Goal: Understand process/instructions: Learn how to perform a task or action

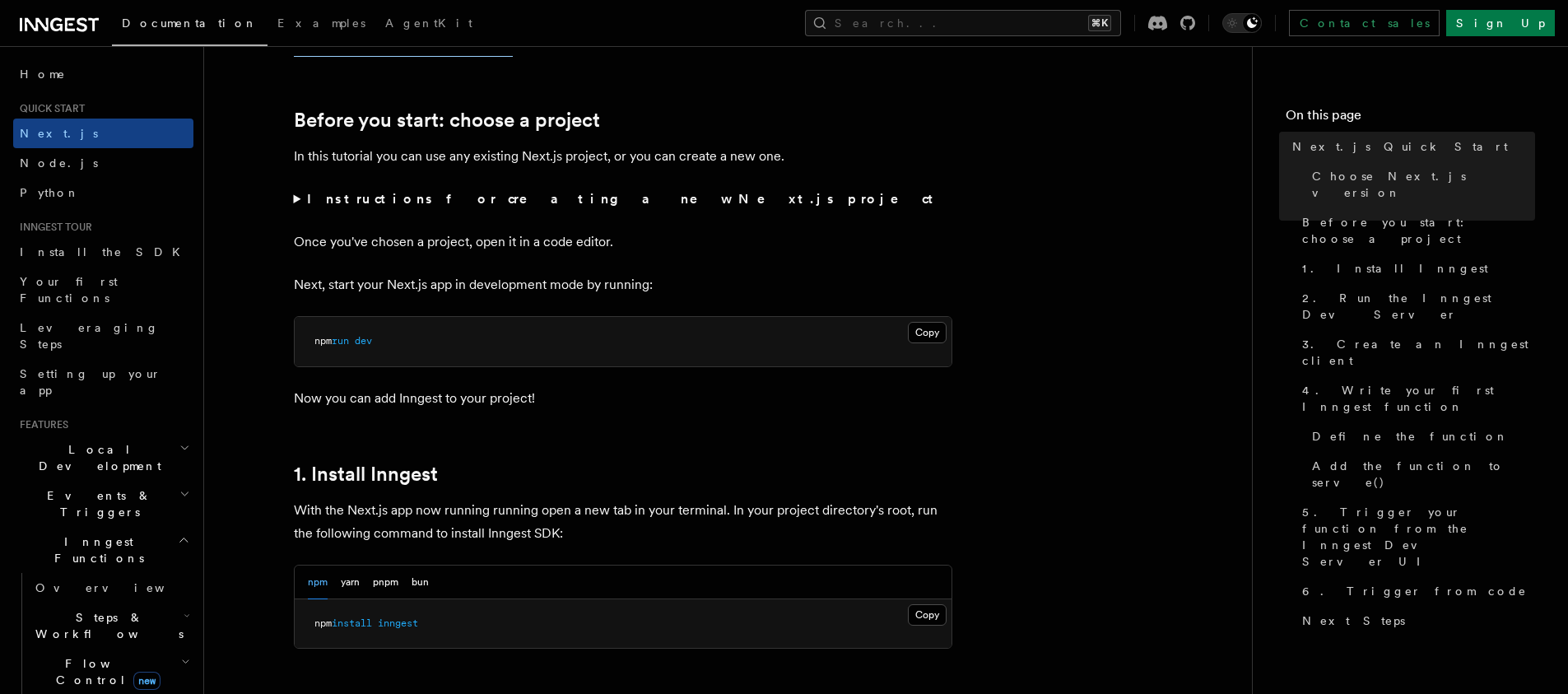
scroll to position [539, 0]
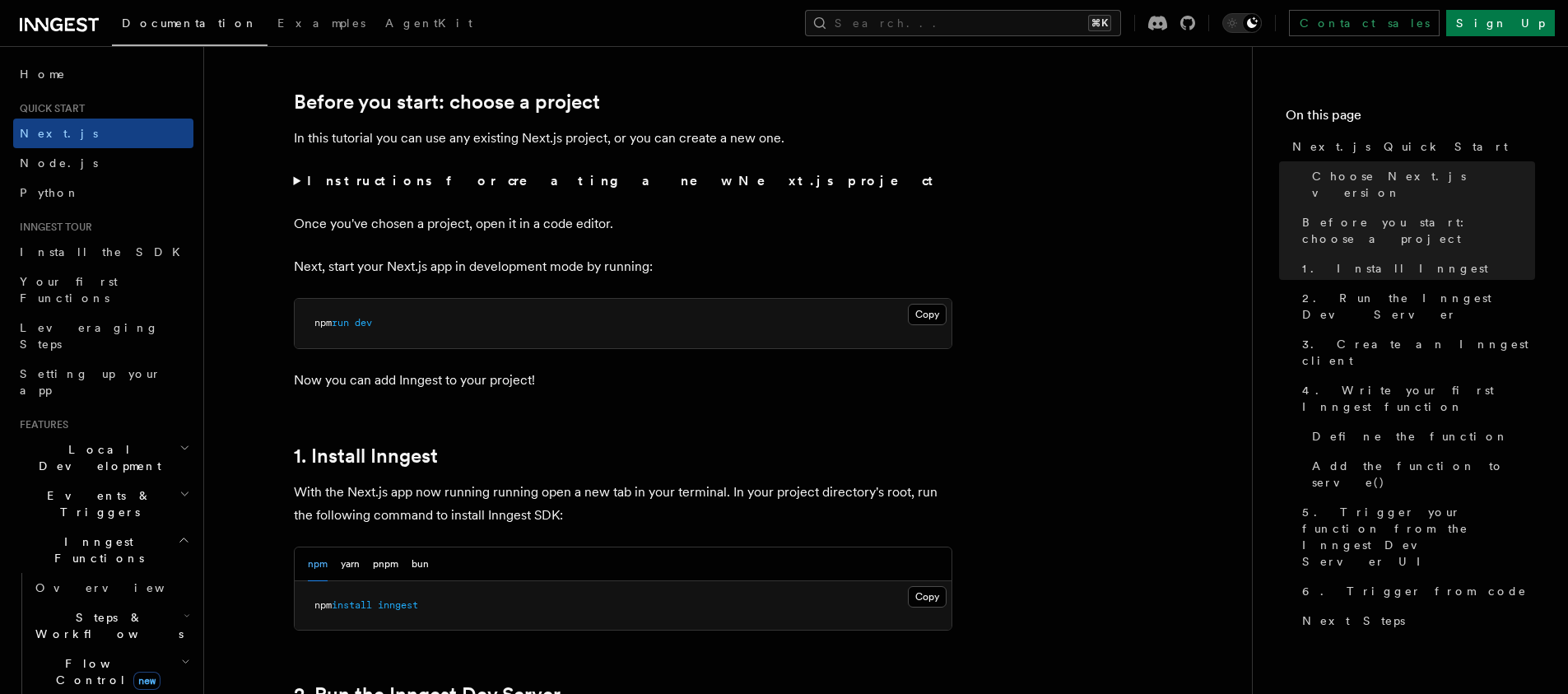
click at [396, 606] on span "inngest" at bounding box center [397, 605] width 40 height 12
click at [398, 608] on span "inngest" at bounding box center [397, 605] width 40 height 12
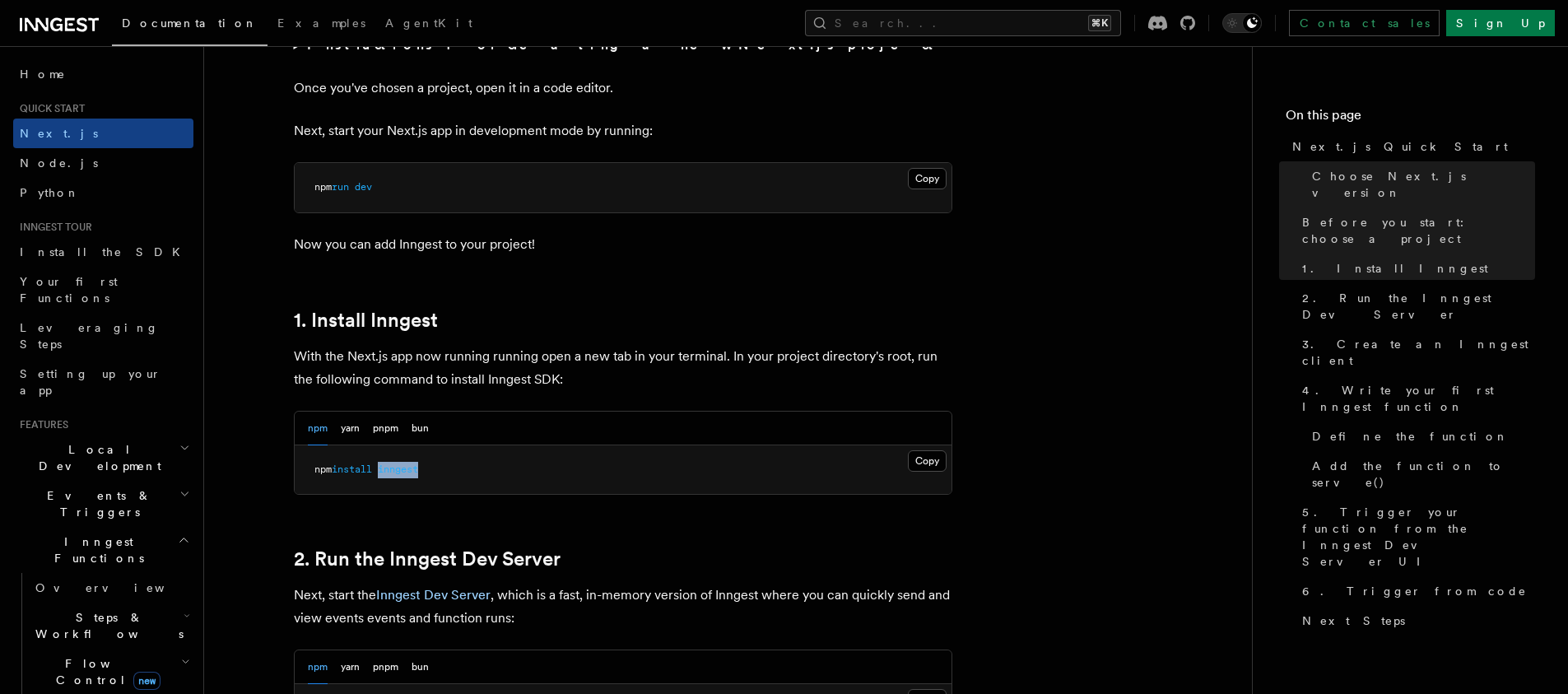
scroll to position [1064, 0]
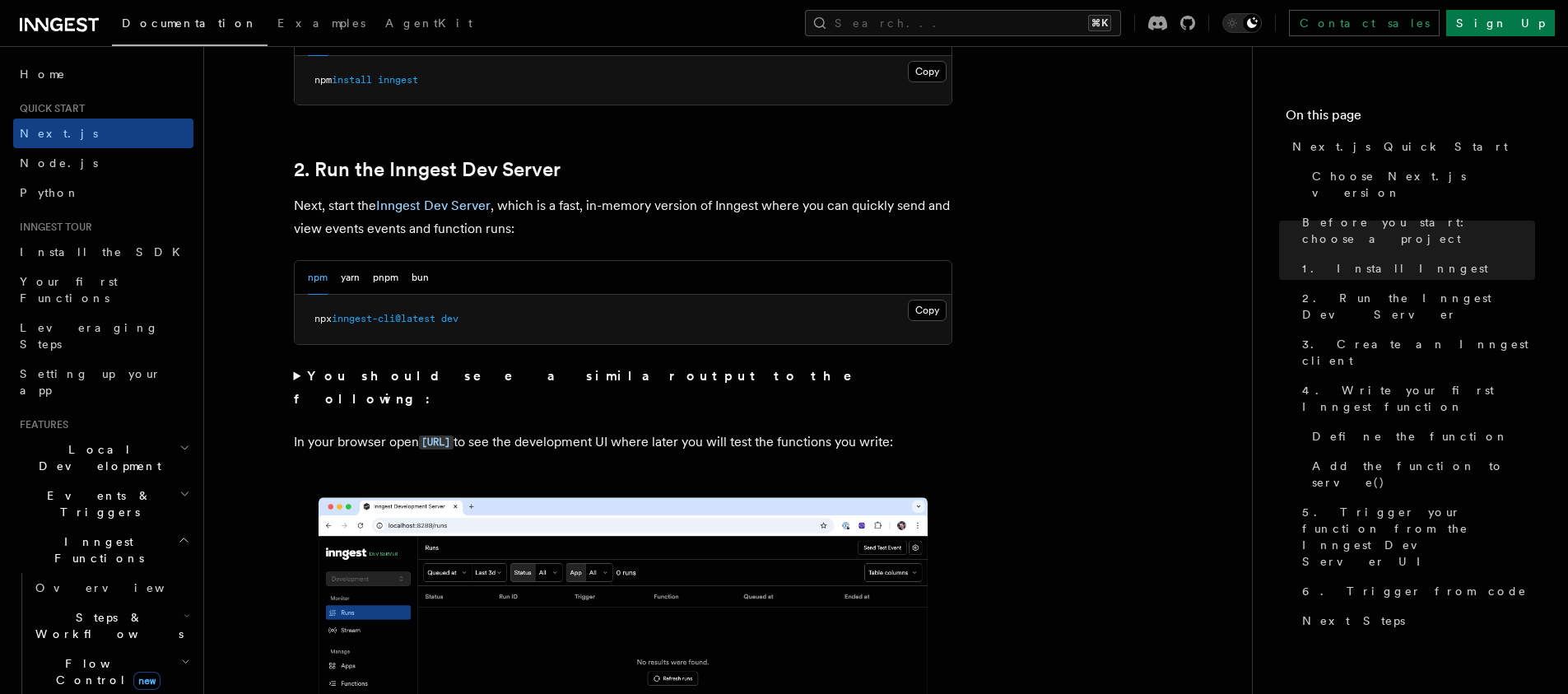
click at [407, 325] on pre "npx inngest-cli@latest dev" at bounding box center [623, 319] width 657 height 49
copy div "npx inngest-cli@latest dev"
